Goal: Check status

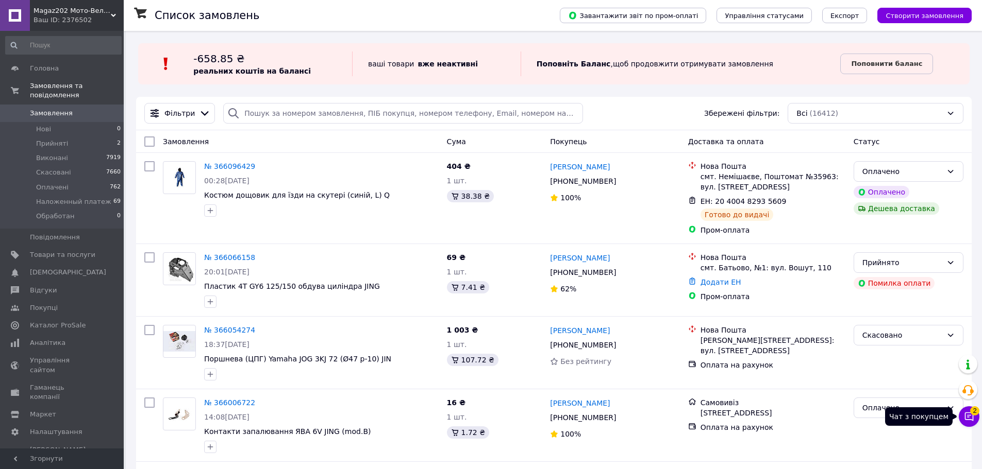
click at [965, 423] on button "Чат з покупцем 2" at bounding box center [968, 417] width 21 height 21
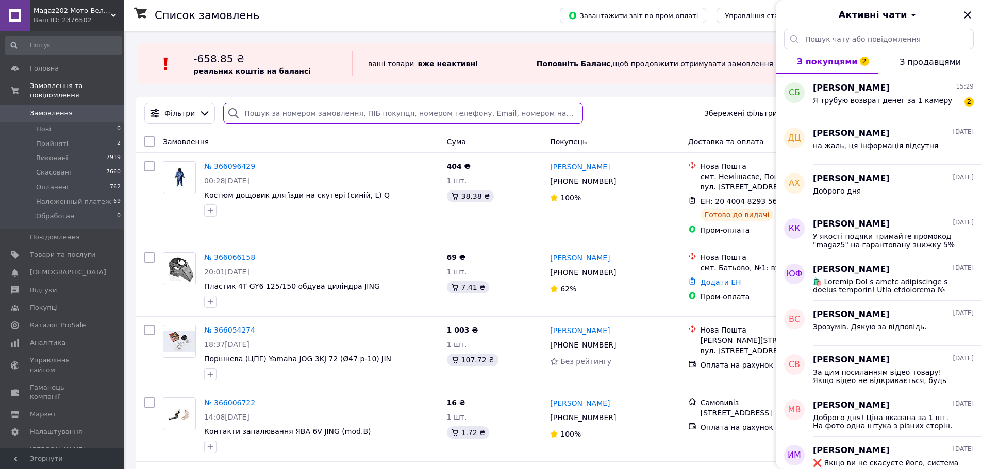
click at [291, 112] on input "search" at bounding box center [402, 113] width 359 height 21
paste input "365662834"
type input "365662834"
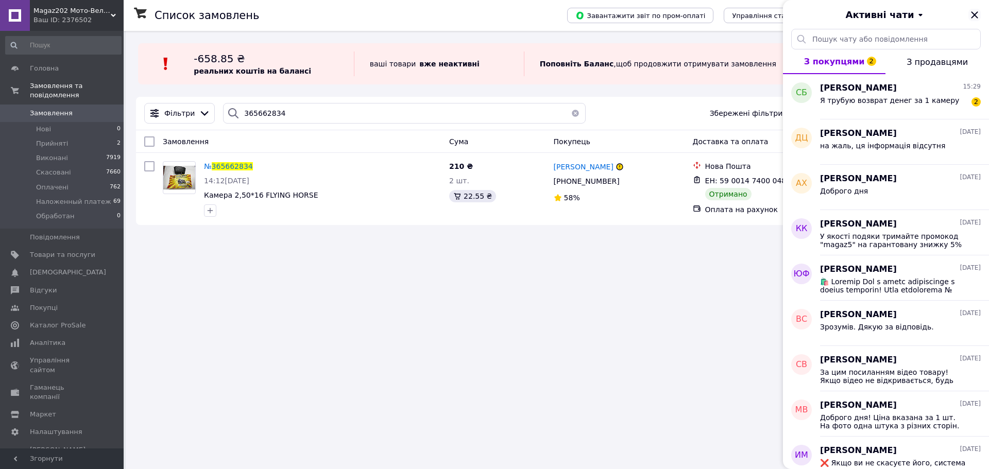
click at [977, 10] on icon "Закрити" at bounding box center [975, 15] width 12 height 12
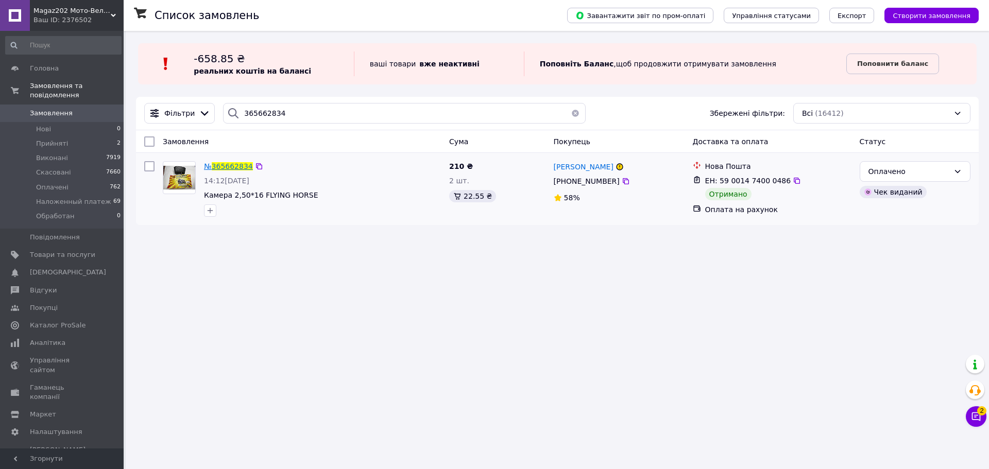
click at [227, 166] on span "365662834" at bounding box center [232, 166] width 41 height 8
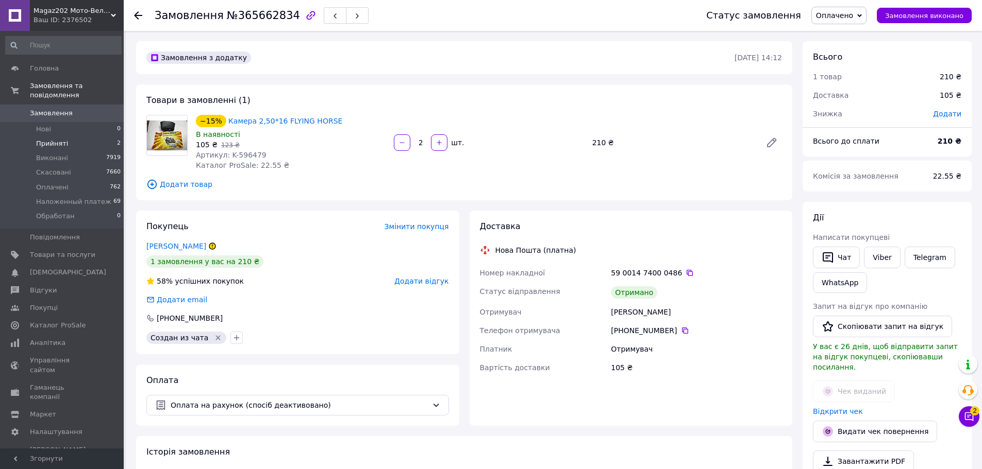
click at [43, 139] on span "Прийняті" at bounding box center [52, 143] width 32 height 9
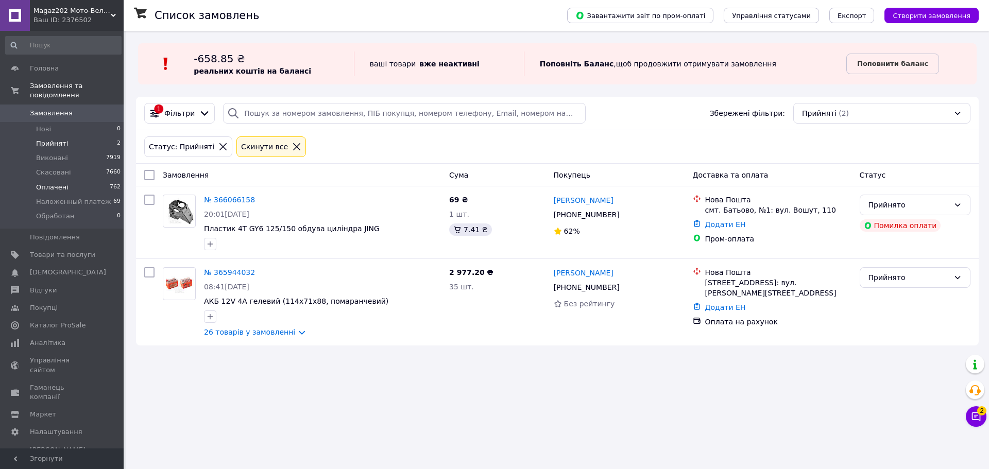
click at [49, 183] on span "Оплачені" at bounding box center [52, 187] width 32 height 9
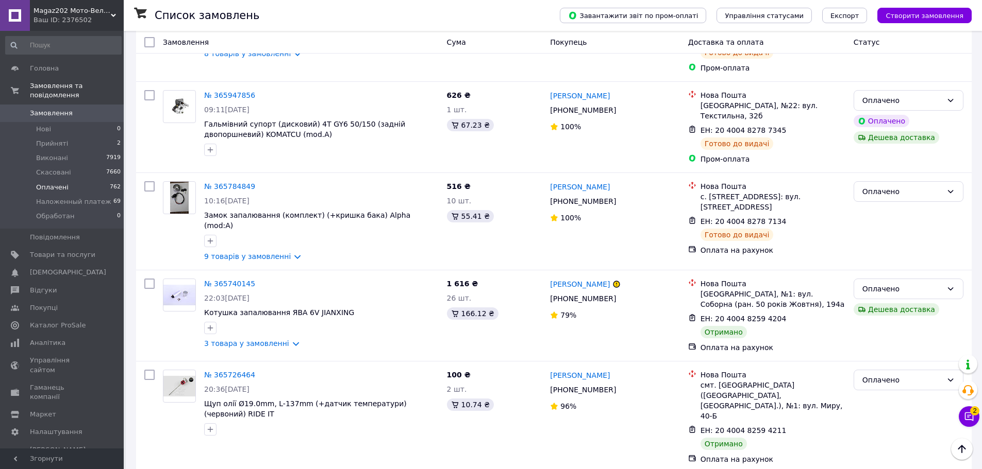
scroll to position [567, 0]
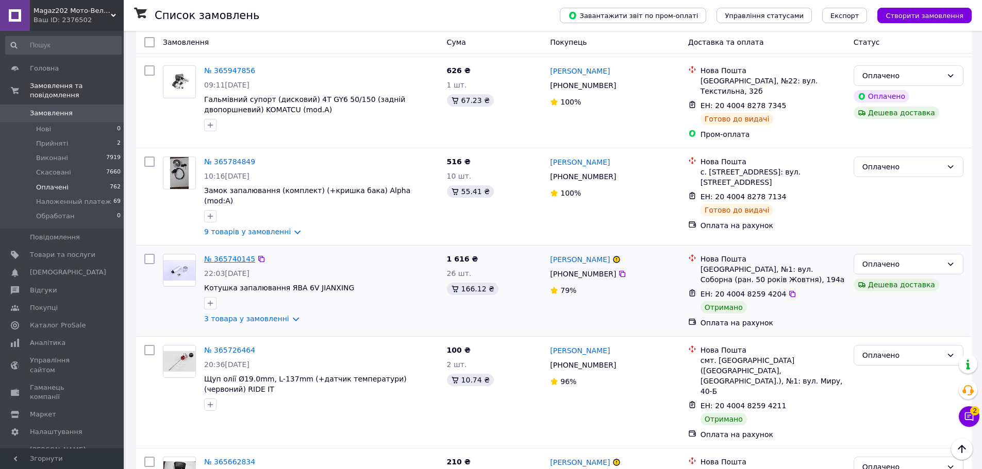
click at [220, 255] on link "№ 365740145" at bounding box center [229, 259] width 51 height 8
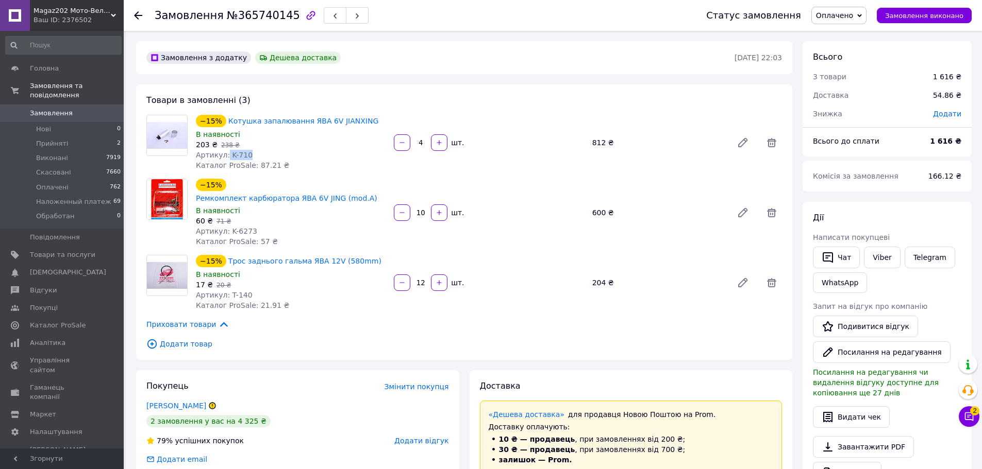
drag, startPoint x: 244, startPoint y: 155, endPoint x: 225, endPoint y: 155, distance: 19.1
click at [225, 155] on span "Артикул: K-710" at bounding box center [224, 155] width 57 height 8
copy span "K-710"
